Goal: Find contact information: Find contact information

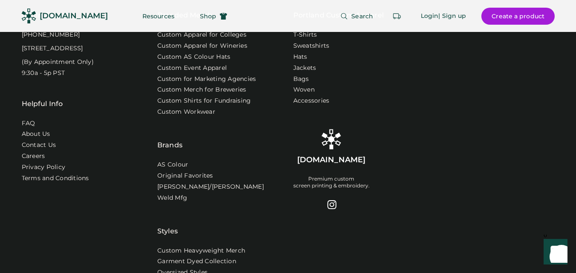
scroll to position [2760, 0]
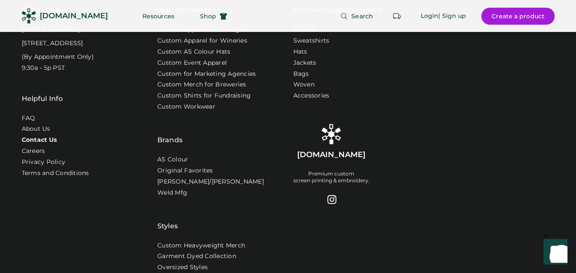
click at [43, 145] on link "Contact Us" at bounding box center [39, 140] width 35 height 9
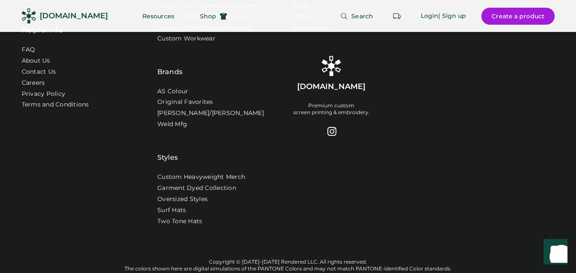
scroll to position [2790, 0]
